Goal: Browse casually

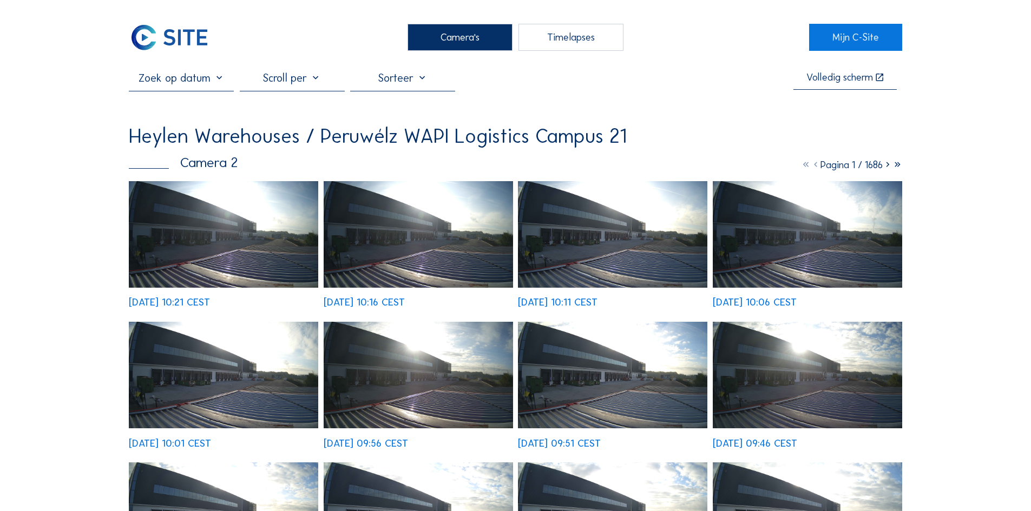
click at [209, 223] on img at bounding box center [223, 234] width 189 height 107
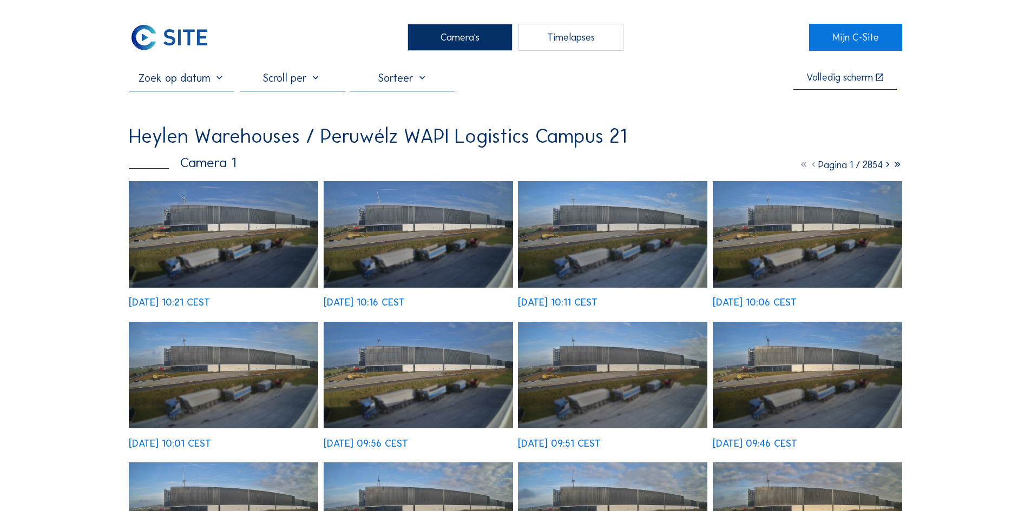
click at [279, 211] on img at bounding box center [223, 234] width 189 height 107
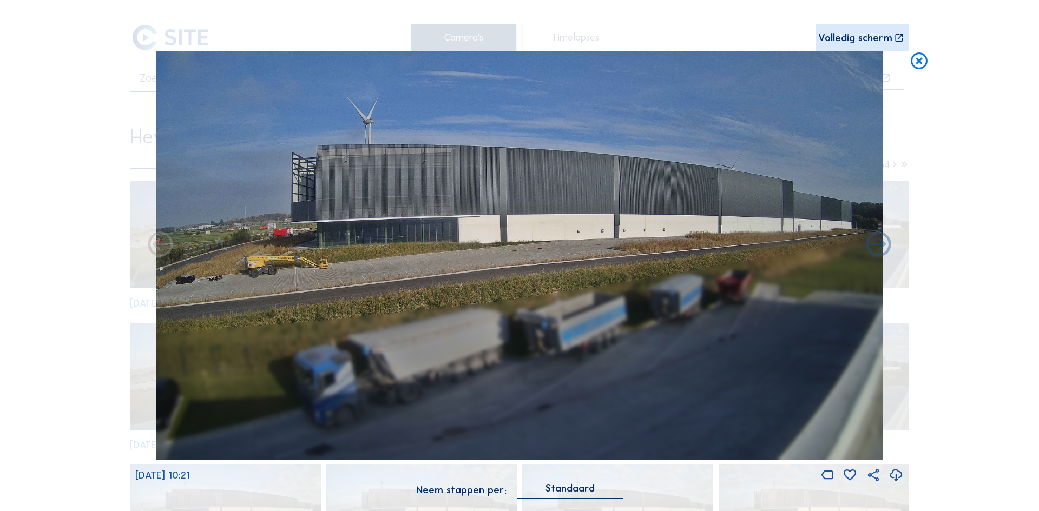
click at [918, 65] on icon at bounding box center [919, 61] width 20 height 21
